Goal: Transaction & Acquisition: Purchase product/service

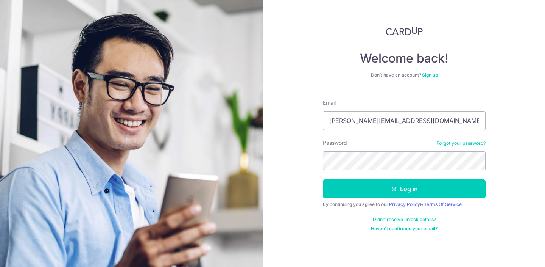
click at [323, 179] on button "Log in" at bounding box center [404, 188] width 163 height 19
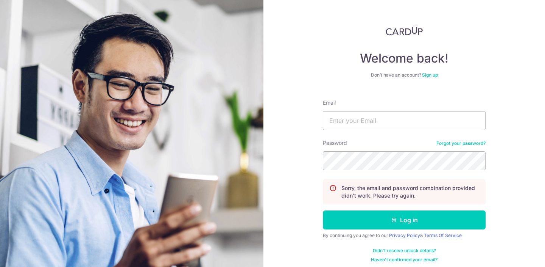
click at [462, 140] on link "Forgot your password?" at bounding box center [461, 143] width 49 height 6
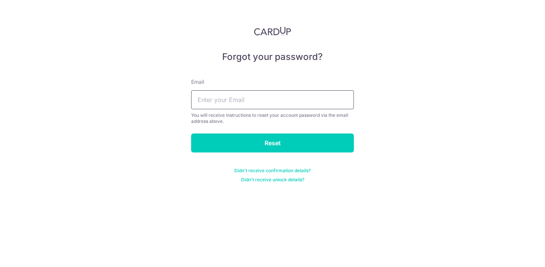
click at [283, 101] on input "text" at bounding box center [272, 99] width 163 height 19
type input "chantal@artsybugsy.com"
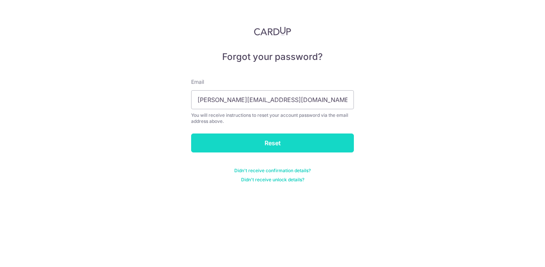
click at [281, 140] on input "Reset" at bounding box center [272, 142] width 163 height 19
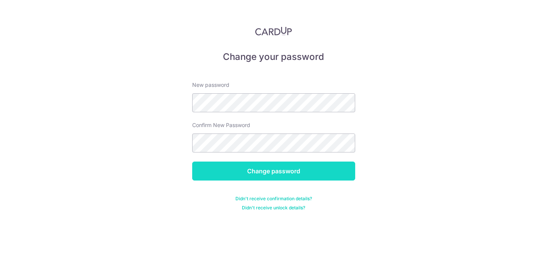
click at [236, 170] on input "Change password" at bounding box center [273, 170] width 163 height 19
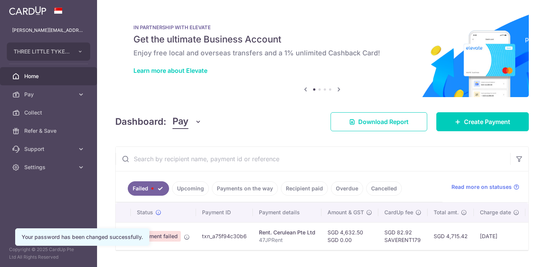
scroll to position [24, 0]
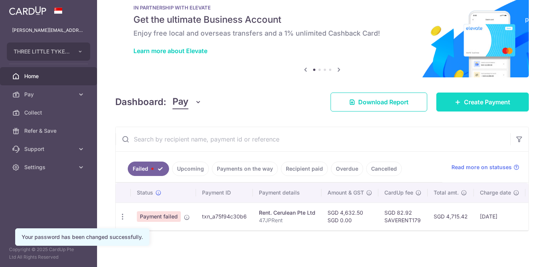
click at [442, 92] on link "Create Payment" at bounding box center [482, 101] width 92 height 19
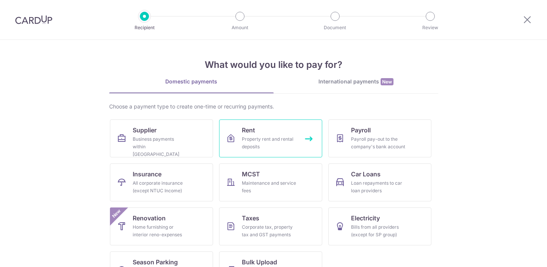
click at [251, 139] on div "Property rent and rental deposits" at bounding box center [269, 142] width 55 height 15
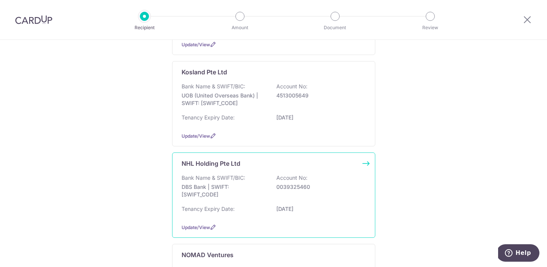
scroll to position [285, 0]
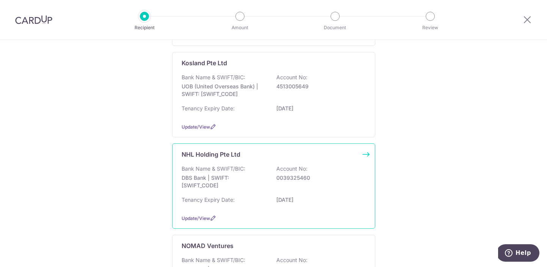
click at [301, 187] on div "Bank Name & SWIFT/BIC: DBS Bank | SWIFT: DBSSSGSGXXX Account No: 0039325460" at bounding box center [273, 179] width 184 height 28
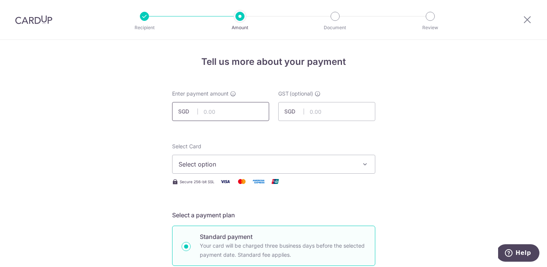
scroll to position [0, 0]
click at [239, 111] on input "text" at bounding box center [220, 111] width 97 height 19
click at [209, 115] on input "text" at bounding box center [220, 111] width 97 height 19
type input "7,552.61"
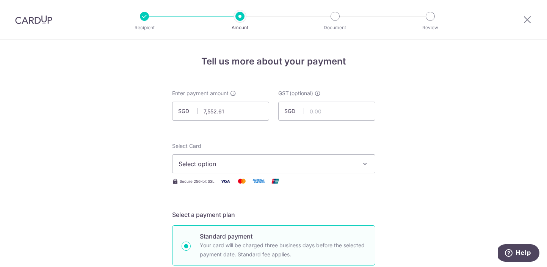
click at [214, 172] on button "Select option" at bounding box center [273, 163] width 203 height 19
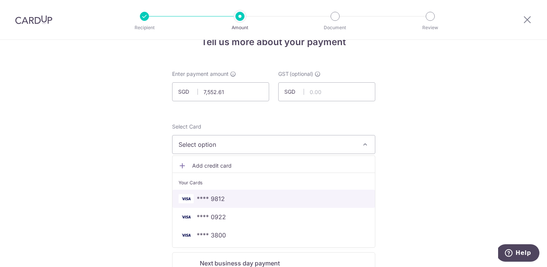
scroll to position [23, 0]
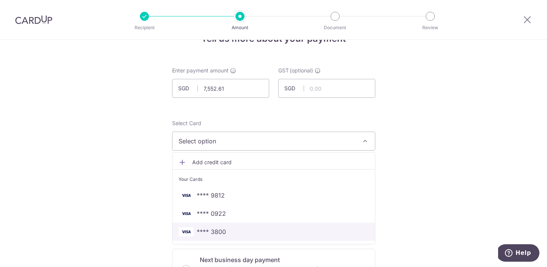
click at [205, 233] on span "**** 3800" at bounding box center [211, 231] width 29 height 9
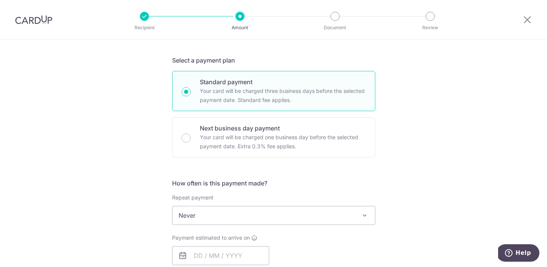
scroll to position [176, 0]
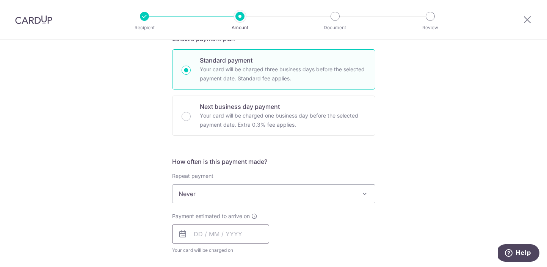
click at [205, 233] on input "text" at bounding box center [220, 233] width 97 height 19
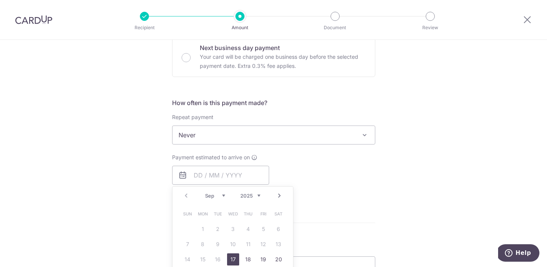
click at [228, 258] on link "17" at bounding box center [233, 259] width 12 height 12
type input "17/09/2025"
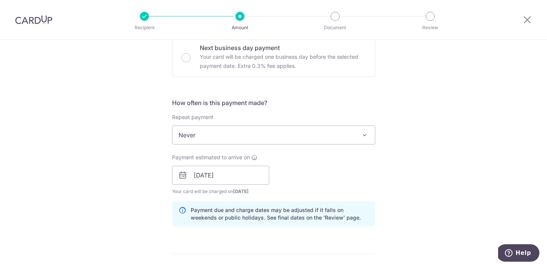
scroll to position [314, 0]
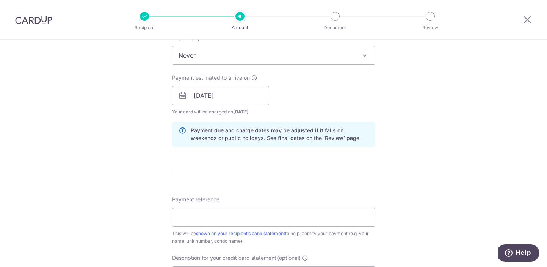
click at [263, 173] on form "Enter payment amount SGD 7,552.61 7552.61 GST (optional) SGD Select Card **** 3…" at bounding box center [273, 115] width 203 height 681
click at [236, 220] on input "Payment reference" at bounding box center [273, 217] width 203 height 19
type input "a"
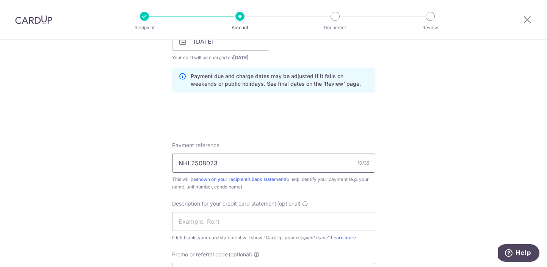
scroll to position [376, 0]
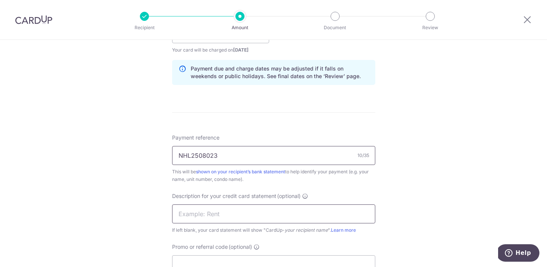
type input "NHL2508023"
click at [196, 212] on input "text" at bounding box center [273, 213] width 203 height 19
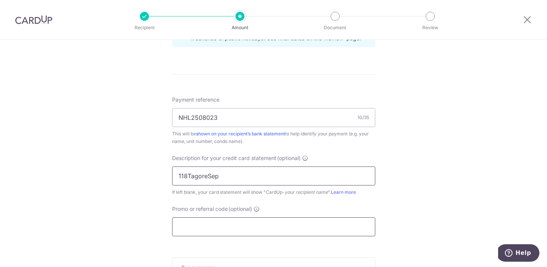
scroll to position [417, 0]
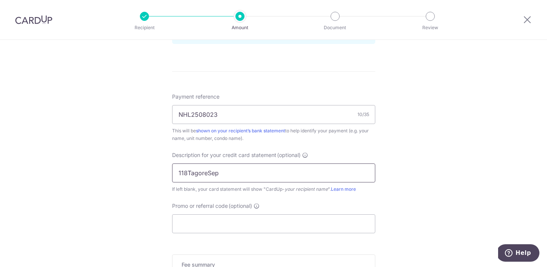
type input "118TagoreSep"
click at [220, 217] on input "Promo or referral code (optional)" at bounding box center [273, 223] width 203 height 19
paste input "SAVERENT179"
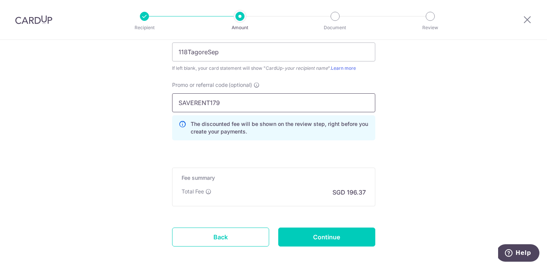
scroll to position [574, 0]
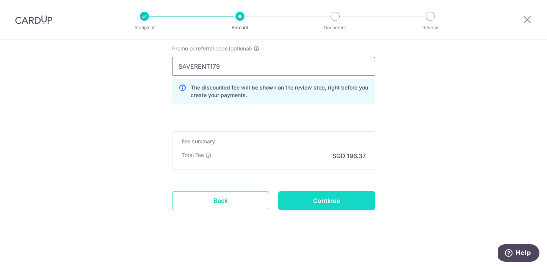
type input "SAVERENT179"
click at [319, 202] on input "Continue" at bounding box center [326, 200] width 97 height 19
type input "Create Schedule"
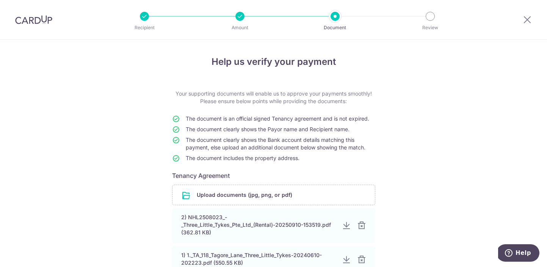
scroll to position [87, 0]
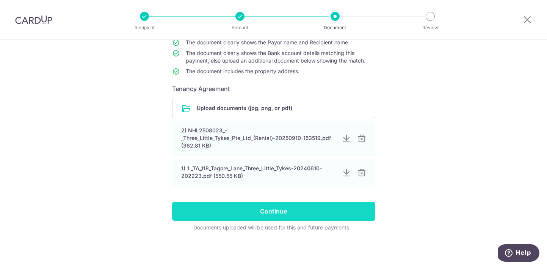
click at [272, 206] on input "Continue" at bounding box center [273, 211] width 203 height 19
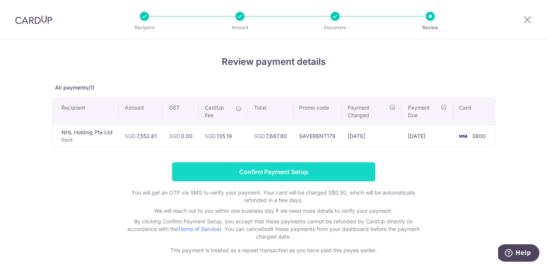
click at [223, 175] on input "Confirm Payment Setup" at bounding box center [273, 171] width 203 height 19
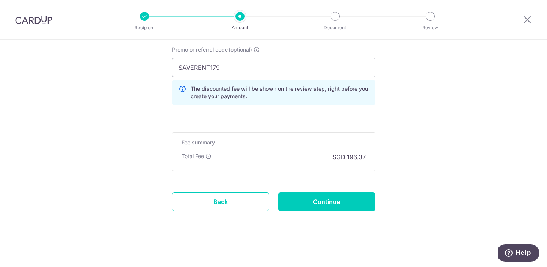
scroll to position [605, 0]
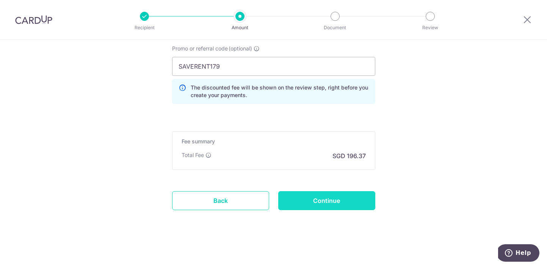
click at [313, 204] on input "Continue" at bounding box center [326, 200] width 97 height 19
type input "Update Schedule"
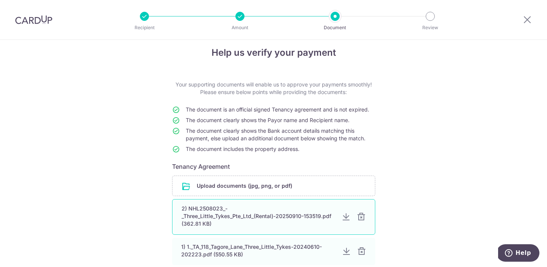
scroll to position [86, 0]
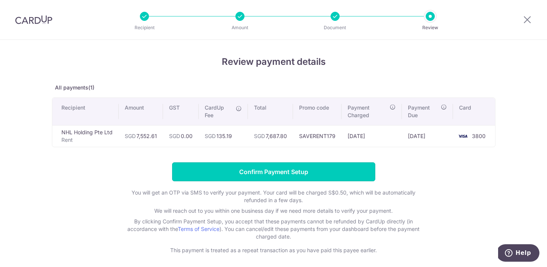
click at [259, 162] on input "Confirm Payment Setup" at bounding box center [273, 171] width 203 height 19
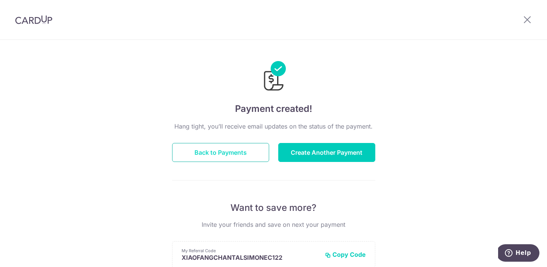
click at [222, 153] on button "Back to Payments" at bounding box center [220, 152] width 97 height 19
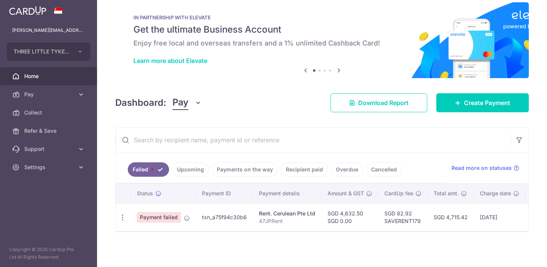
scroll to position [13, 0]
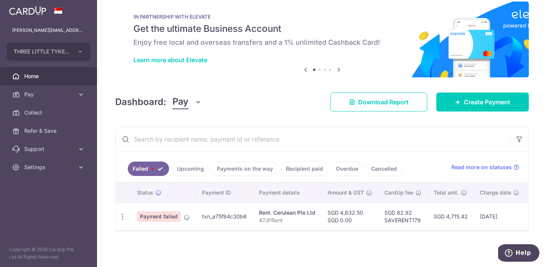
click at [124, 214] on td "Update payment Upload doc" at bounding box center [123, 216] width 15 height 28
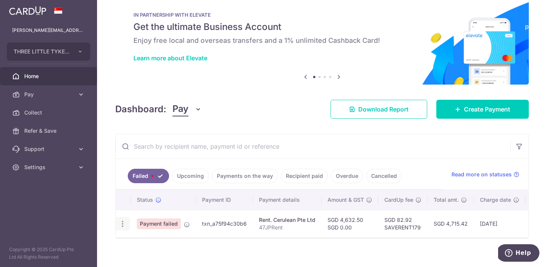
click at [124, 222] on icon "button" at bounding box center [123, 224] width 8 height 8
click at [147, 247] on span "Update payment" at bounding box center [163, 244] width 52 height 9
radio input "true"
type input "4,632.50"
type input "0.00"
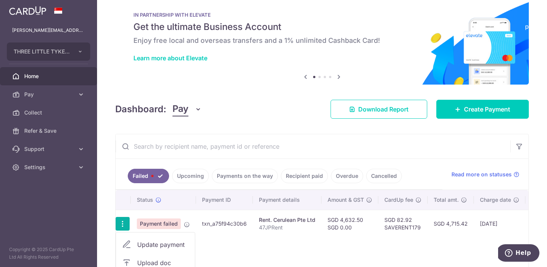
type input "47JPRent"
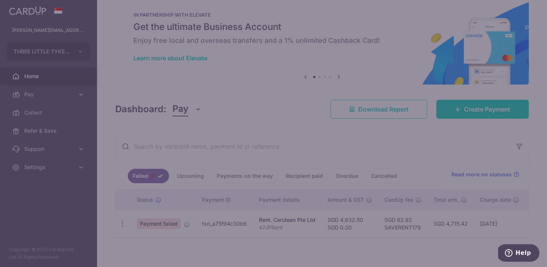
type input "SAVERENT179"
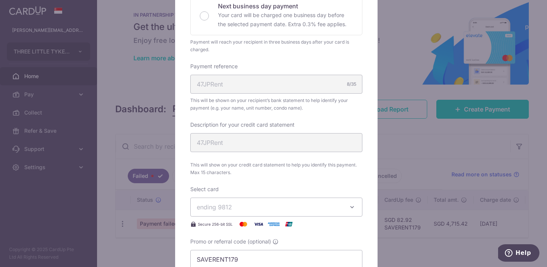
scroll to position [225, 0]
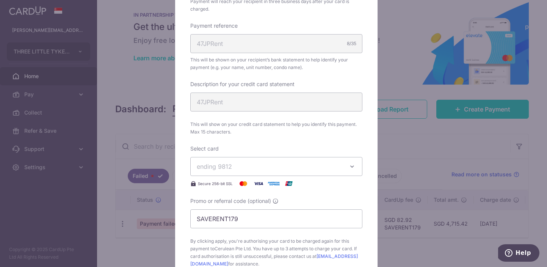
click at [236, 172] on button "ending 9812" at bounding box center [276, 166] width 172 height 19
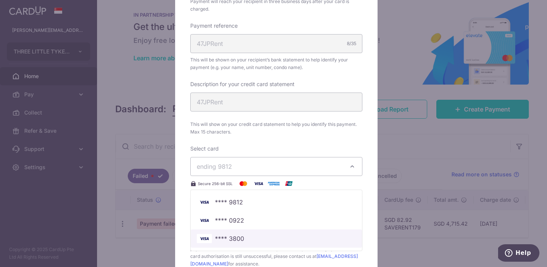
click at [241, 234] on span "**** 3800" at bounding box center [276, 238] width 159 height 9
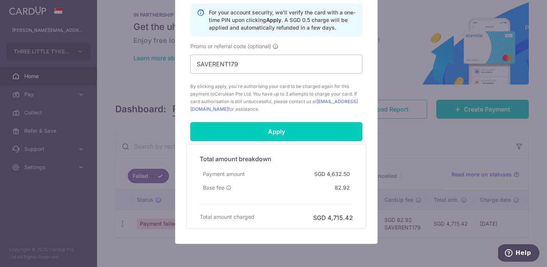
scroll to position [450, 0]
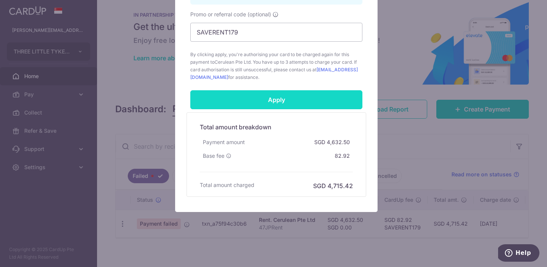
click at [285, 99] on input "Apply" at bounding box center [276, 99] width 172 height 19
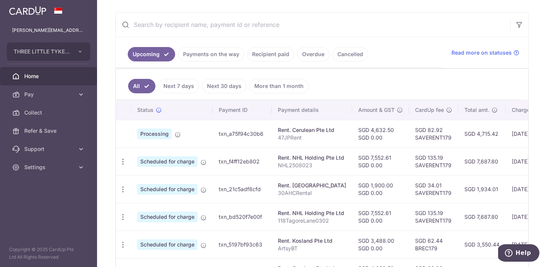
scroll to position [134, 0]
